Goal: Task Accomplishment & Management: Use online tool/utility

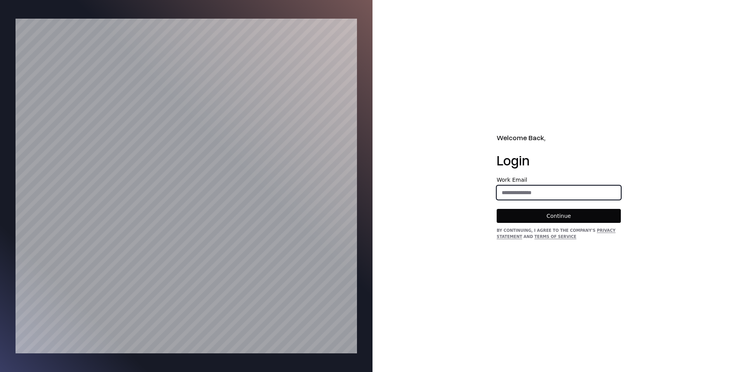
click at [526, 198] on input "email" at bounding box center [558, 192] width 123 height 14
type input "**********"
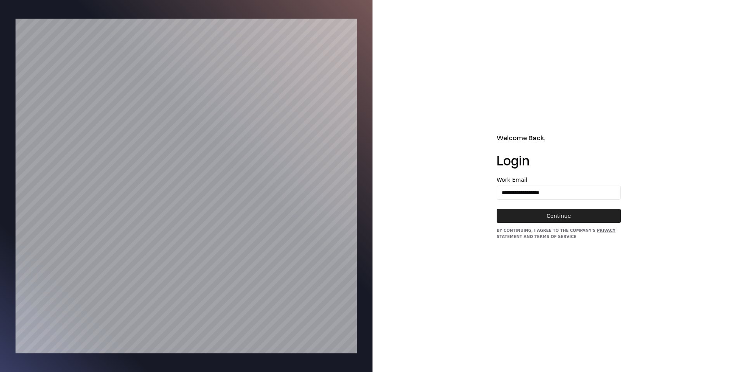
click at [557, 213] on button "Continue" at bounding box center [559, 216] width 124 height 14
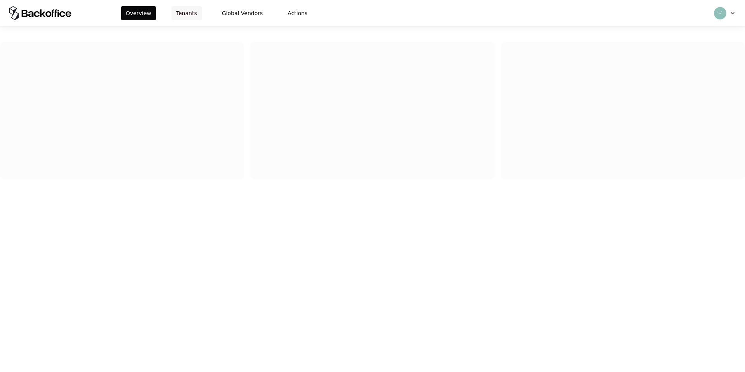
click at [189, 11] on button "Tenants" at bounding box center [186, 13] width 30 height 14
click at [189, 12] on button "Tenants" at bounding box center [186, 13] width 30 height 14
click at [180, 15] on button "Tenants" at bounding box center [186, 13] width 30 height 14
click at [183, 209] on div "Overview Tenants Global Vendors Actions" at bounding box center [372, 186] width 745 height 372
click at [283, 15] on button "Actions" at bounding box center [297, 13] width 29 height 14
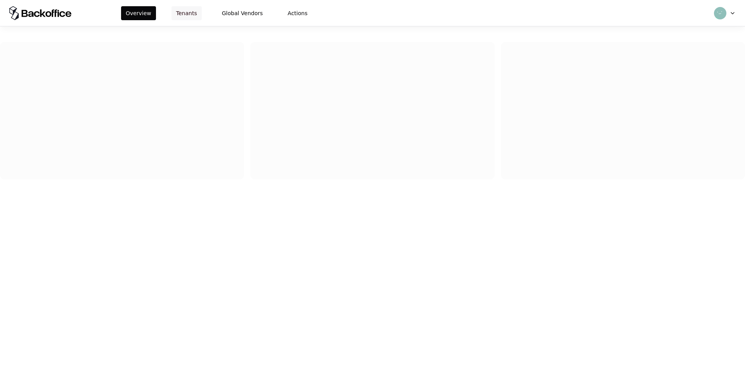
click at [185, 14] on button "Tenants" at bounding box center [186, 13] width 30 height 14
click at [184, 13] on button "Tenants" at bounding box center [186, 13] width 30 height 14
click at [183, 14] on button "Tenants" at bounding box center [186, 13] width 30 height 14
click at [179, 16] on button "Tenants" at bounding box center [186, 13] width 30 height 14
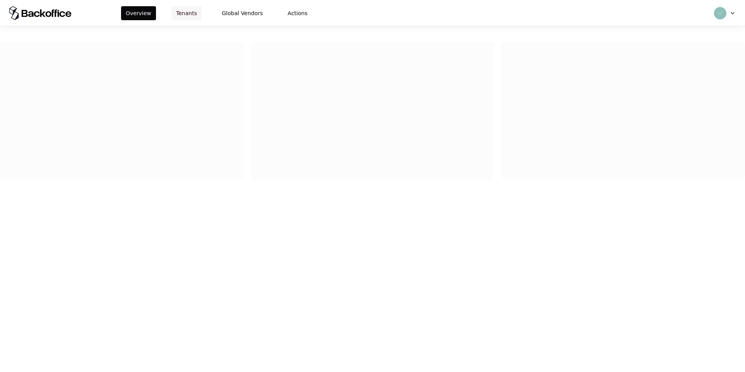
click at [187, 14] on button "Tenants" at bounding box center [186, 13] width 30 height 14
click at [185, 14] on button "Tenants" at bounding box center [186, 13] width 30 height 14
click at [184, 14] on button "Tenants" at bounding box center [186, 13] width 30 height 14
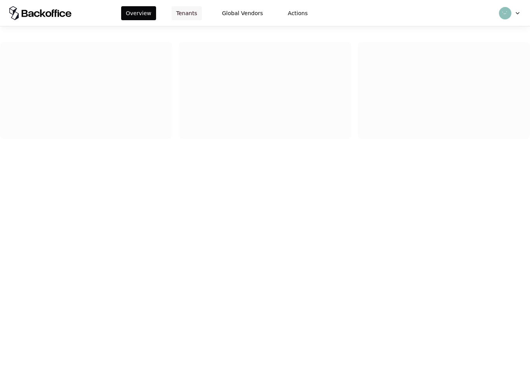
click at [187, 13] on button "Tenants" at bounding box center [186, 13] width 30 height 14
click at [184, 14] on button "Tenants" at bounding box center [186, 13] width 30 height 14
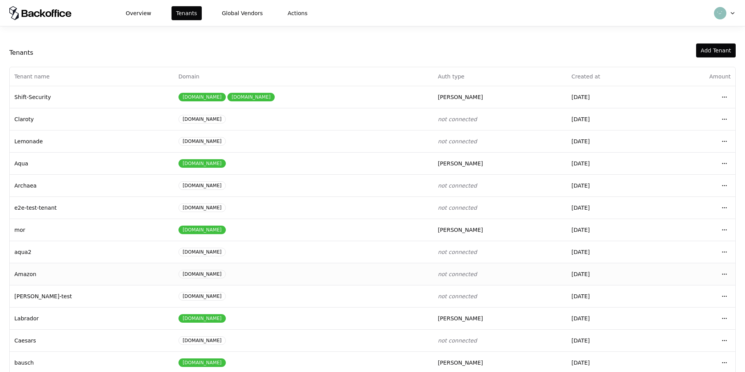
scroll to position [1, 0]
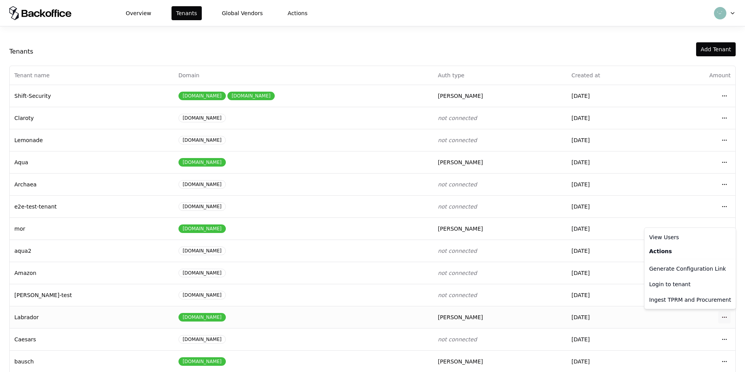
click at [529, 318] on html "Overview Tenants Global Vendors Actions Tenants Add Tenant Tenant name Domain A…" at bounding box center [372, 186] width 745 height 372
click at [529, 282] on div "Login to tenant" at bounding box center [690, 284] width 88 height 16
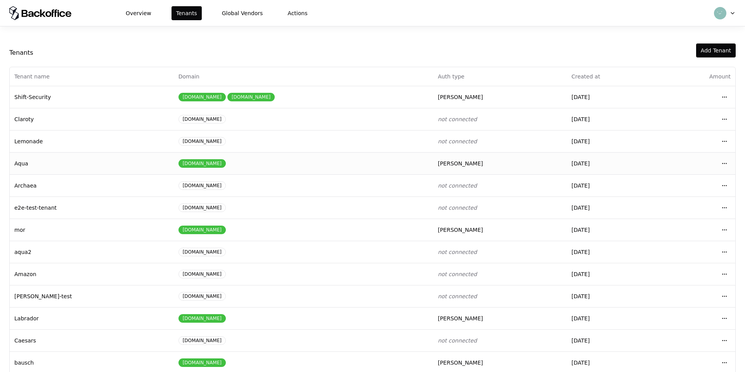
scroll to position [33, 0]
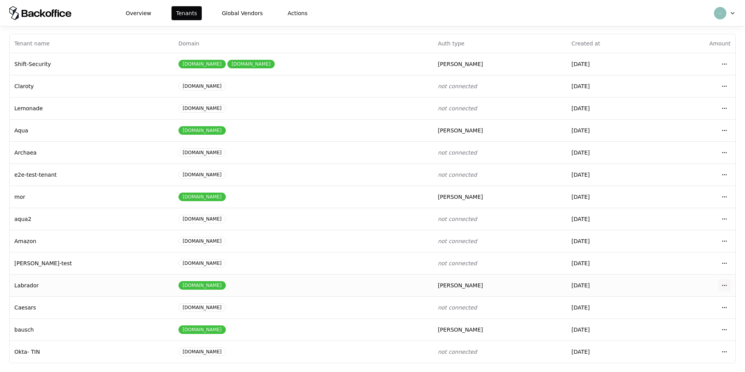
click at [726, 285] on html "Overview Tenants Global Vendors Actions Tenants Add Tenant Tenant name Domain A…" at bounding box center [372, 186] width 745 height 372
click at [685, 251] on div "Login to tenant" at bounding box center [690, 252] width 88 height 16
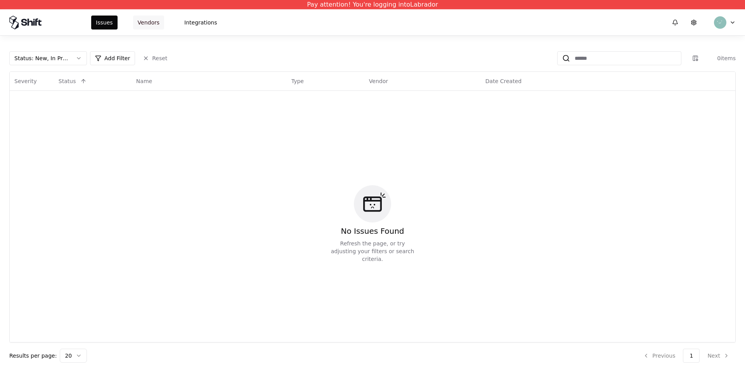
click at [155, 23] on button "Vendors" at bounding box center [148, 23] width 31 height 14
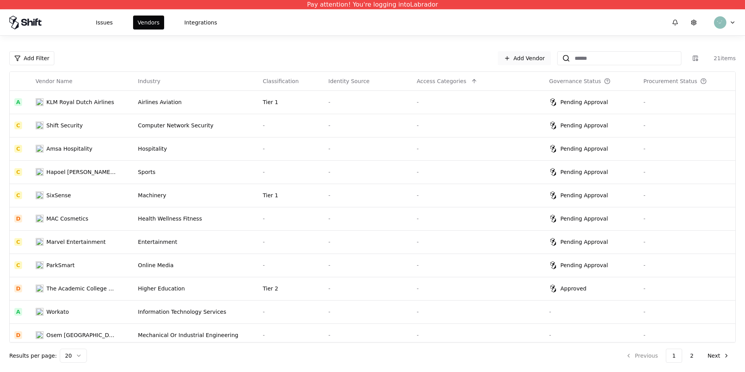
click at [516, 59] on link "Add Vendor" at bounding box center [524, 58] width 53 height 14
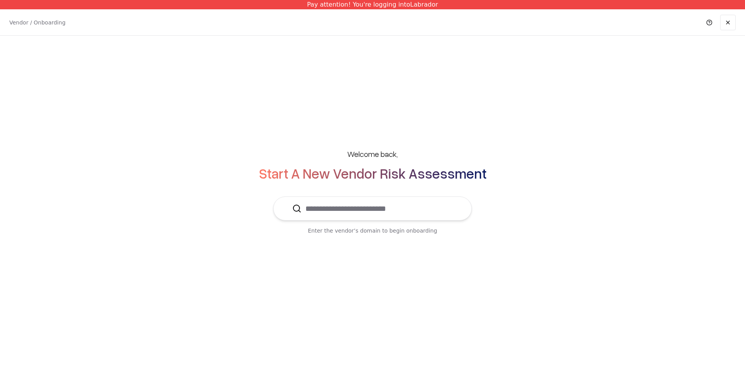
click at [379, 216] on input "text" at bounding box center [376, 208] width 151 height 23
type input "*"
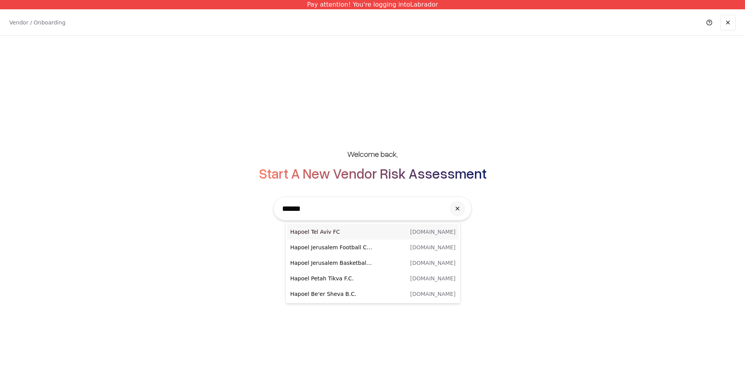
type input "******"
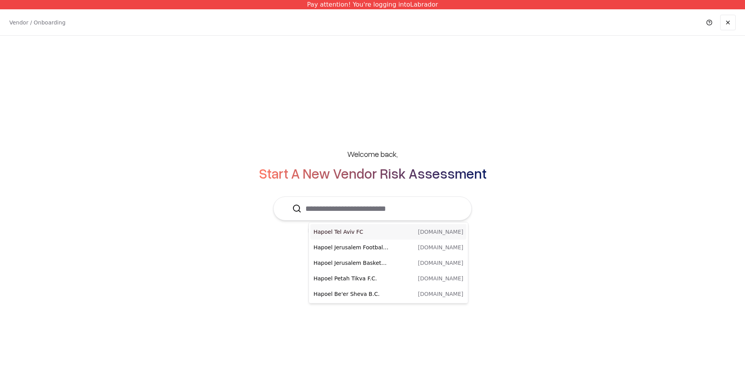
click at [364, 204] on input "text" at bounding box center [376, 208] width 151 height 23
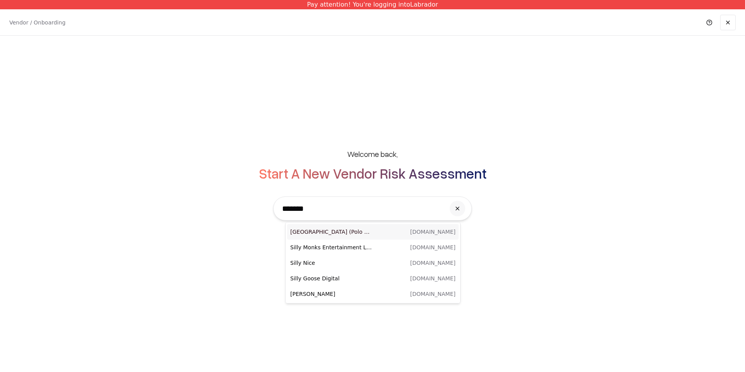
type input "********"
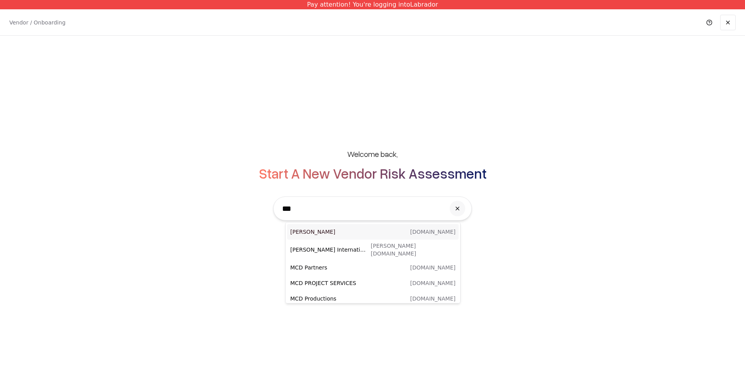
click at [307, 230] on p "[PERSON_NAME]" at bounding box center [331, 232] width 83 height 8
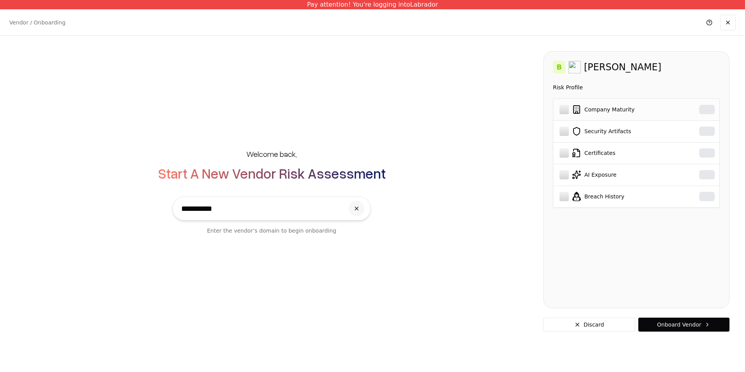
type input "**********"
click at [563, 108] on div at bounding box center [563, 109] width 9 height 9
click at [596, 167] on td "AI Exposure" at bounding box center [617, 175] width 129 height 22
click at [249, 204] on input "**********" at bounding box center [260, 208] width 167 height 23
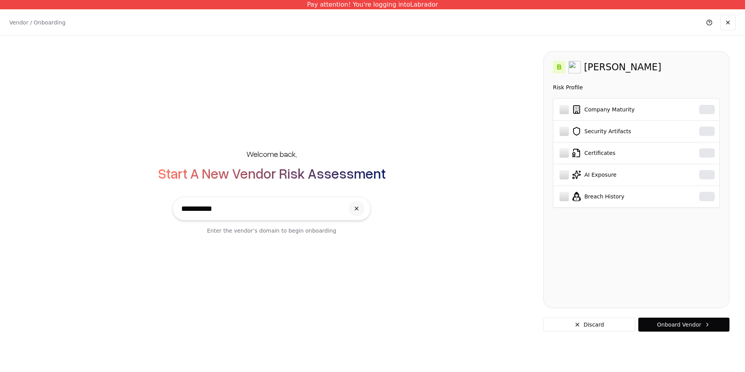
click at [249, 204] on input "**********" at bounding box center [260, 208] width 167 height 23
click at [599, 323] on button "Discard" at bounding box center [589, 324] width 92 height 14
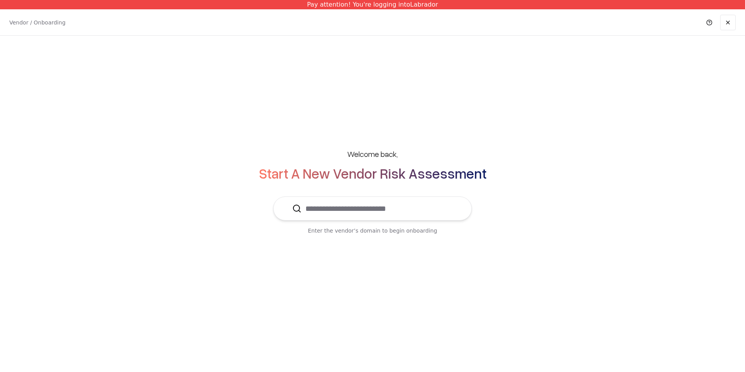
click at [351, 206] on input "text" at bounding box center [376, 208] width 151 height 23
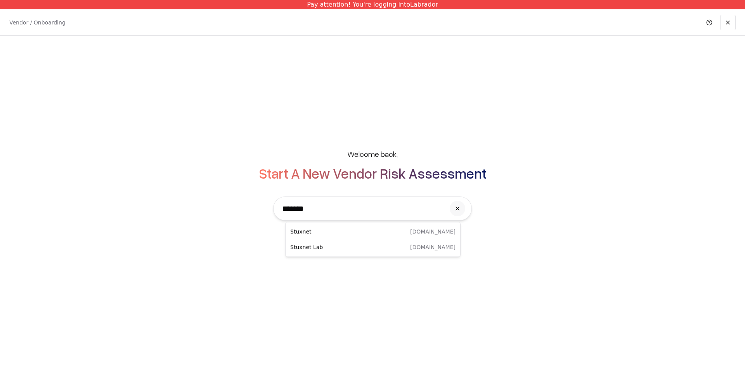
type input "*"
